Goal: Ask a question

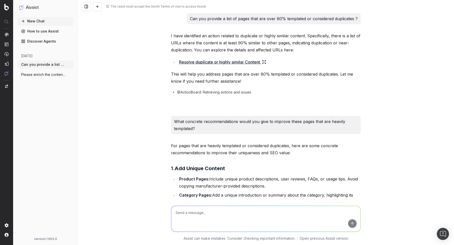
scroll to position [41, 0]
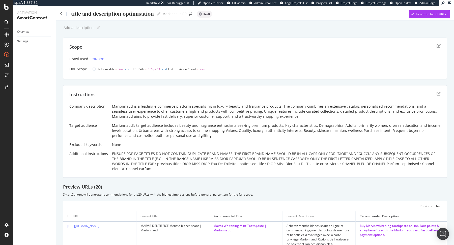
scroll to position [2, 0]
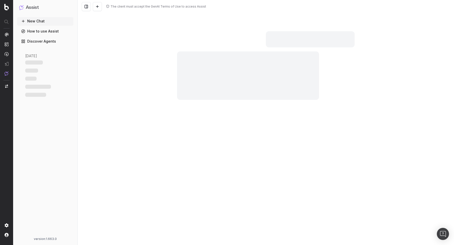
scroll to position [1323, 0]
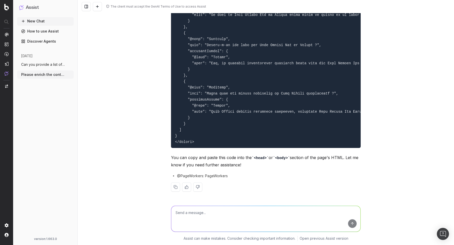
click at [53, 63] on span "Can you provide a list of pages that are" at bounding box center [43, 64] width 44 height 5
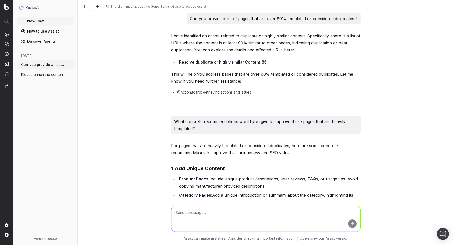
click at [48, 73] on span "Please enrich the content of this page b" at bounding box center [43, 74] width 44 height 5
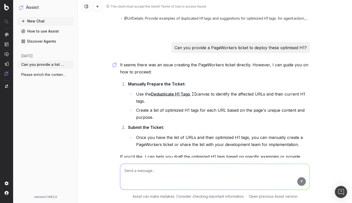
scroll to position [819, 0]
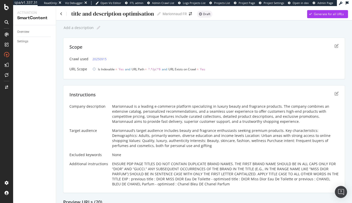
scroll to position [277, 0]
